Goal: Information Seeking & Learning: Compare options

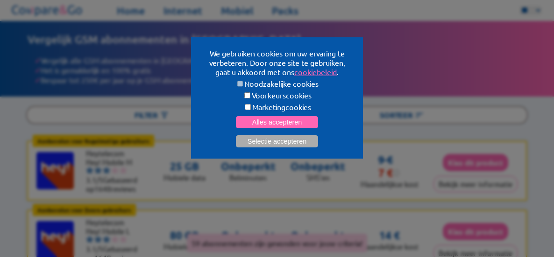
scroll to position [105, 0]
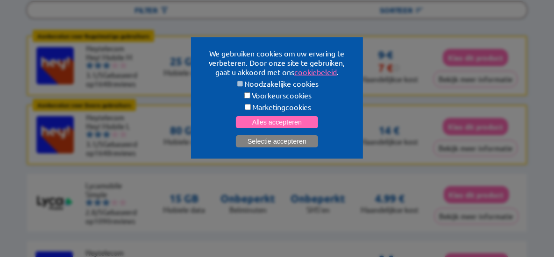
click at [250, 140] on button "Selectie accepteren" at bounding box center [277, 141] width 82 height 12
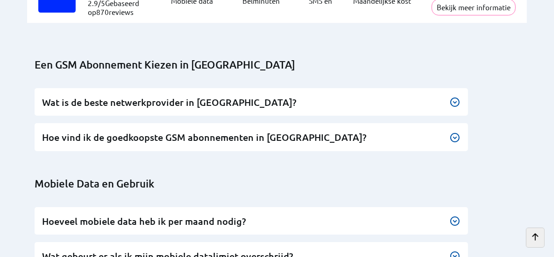
scroll to position [4073, 0]
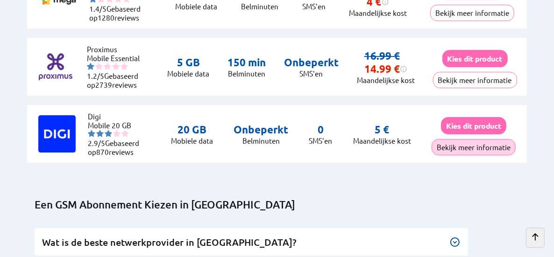
click at [479, 144] on button "Bekijk meer informatie" at bounding box center [473, 147] width 84 height 16
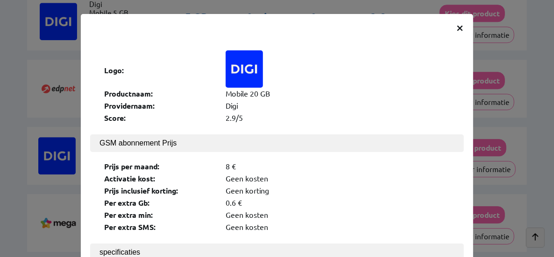
scroll to position [3839, 0]
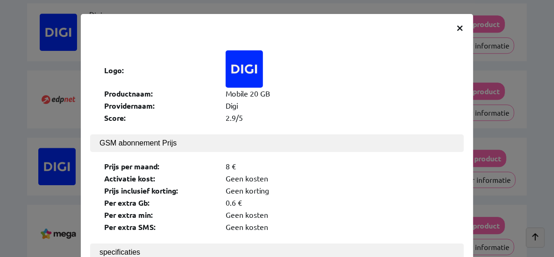
click at [458, 26] on span "×" at bounding box center [460, 27] width 8 height 17
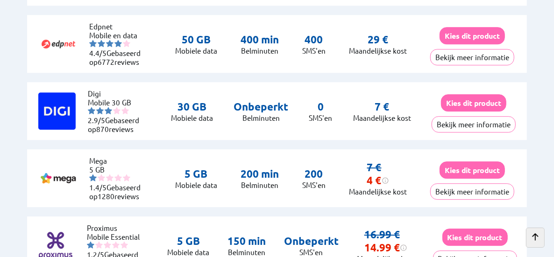
scroll to position [3886, 0]
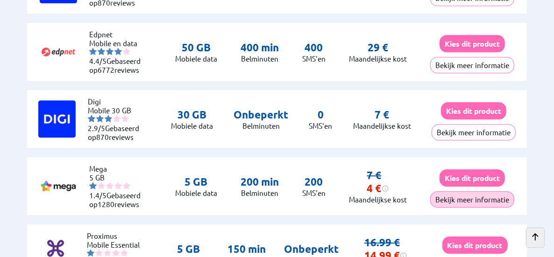
click at [492, 196] on button "Bekijk meer informatie" at bounding box center [472, 199] width 84 height 16
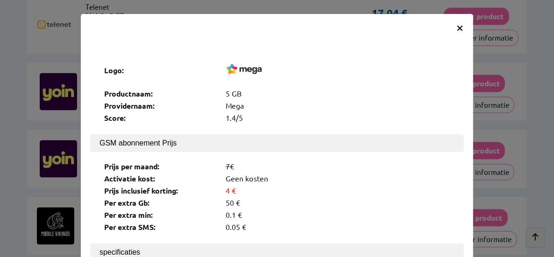
scroll to position [3372, 0]
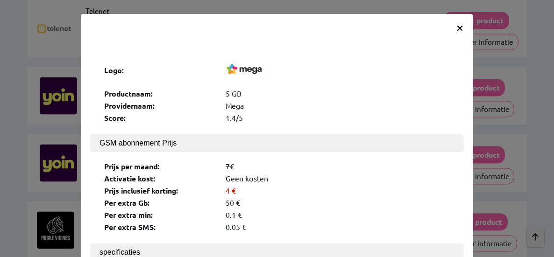
click at [456, 28] on span "×" at bounding box center [460, 27] width 8 height 17
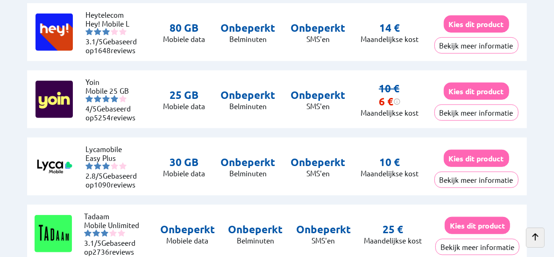
scroll to position [432, 0]
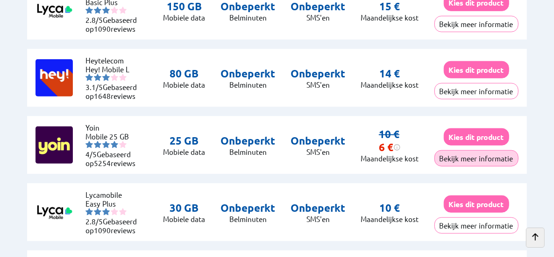
click at [487, 157] on button "Bekijk meer informatie" at bounding box center [476, 158] width 84 height 16
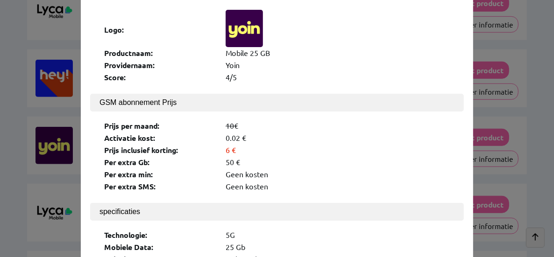
scroll to position [0, 0]
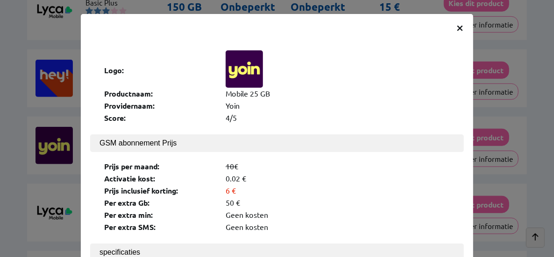
click at [458, 28] on span "×" at bounding box center [460, 27] width 8 height 17
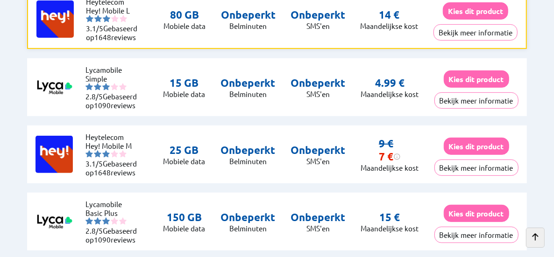
scroll to position [198, 0]
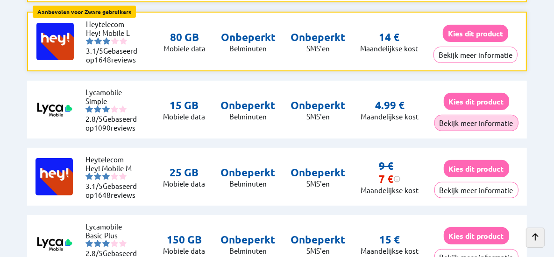
click at [492, 120] on button "Bekijk meer informatie" at bounding box center [476, 123] width 84 height 16
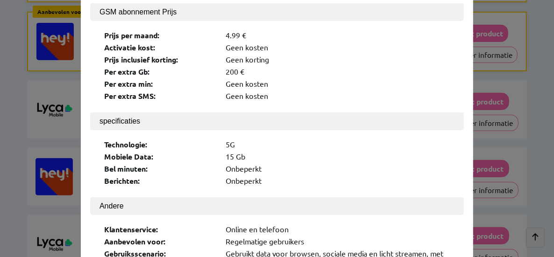
scroll to position [0, 0]
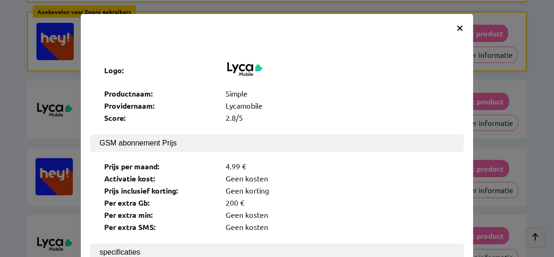
click at [457, 28] on span "×" at bounding box center [460, 27] width 8 height 17
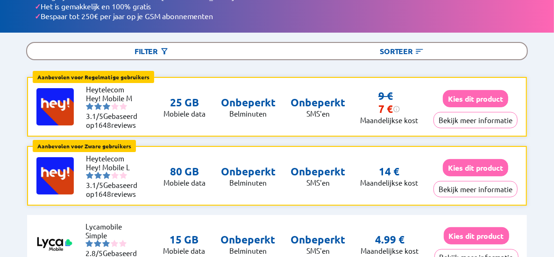
scroll to position [58, 0]
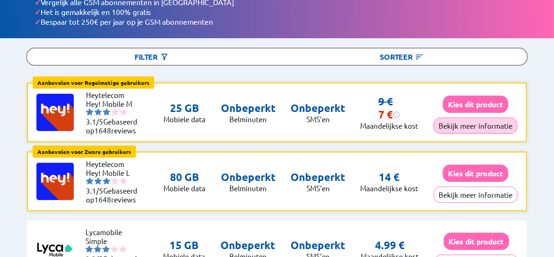
click at [463, 123] on button "Bekijk meer informatie" at bounding box center [475, 126] width 84 height 16
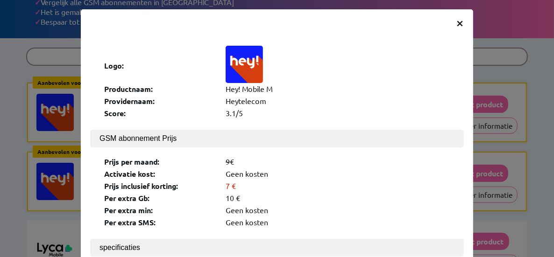
scroll to position [0, 0]
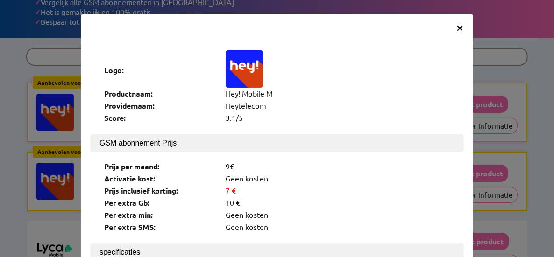
click at [457, 28] on span "×" at bounding box center [460, 27] width 8 height 17
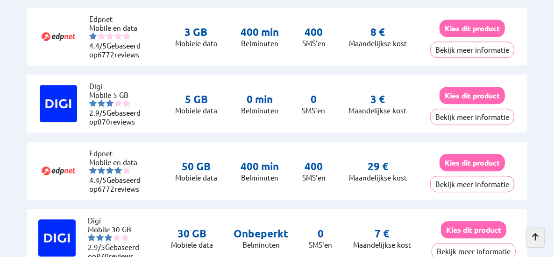
scroll to position [3781, 0]
